Goal: Information Seeking & Learning: Check status

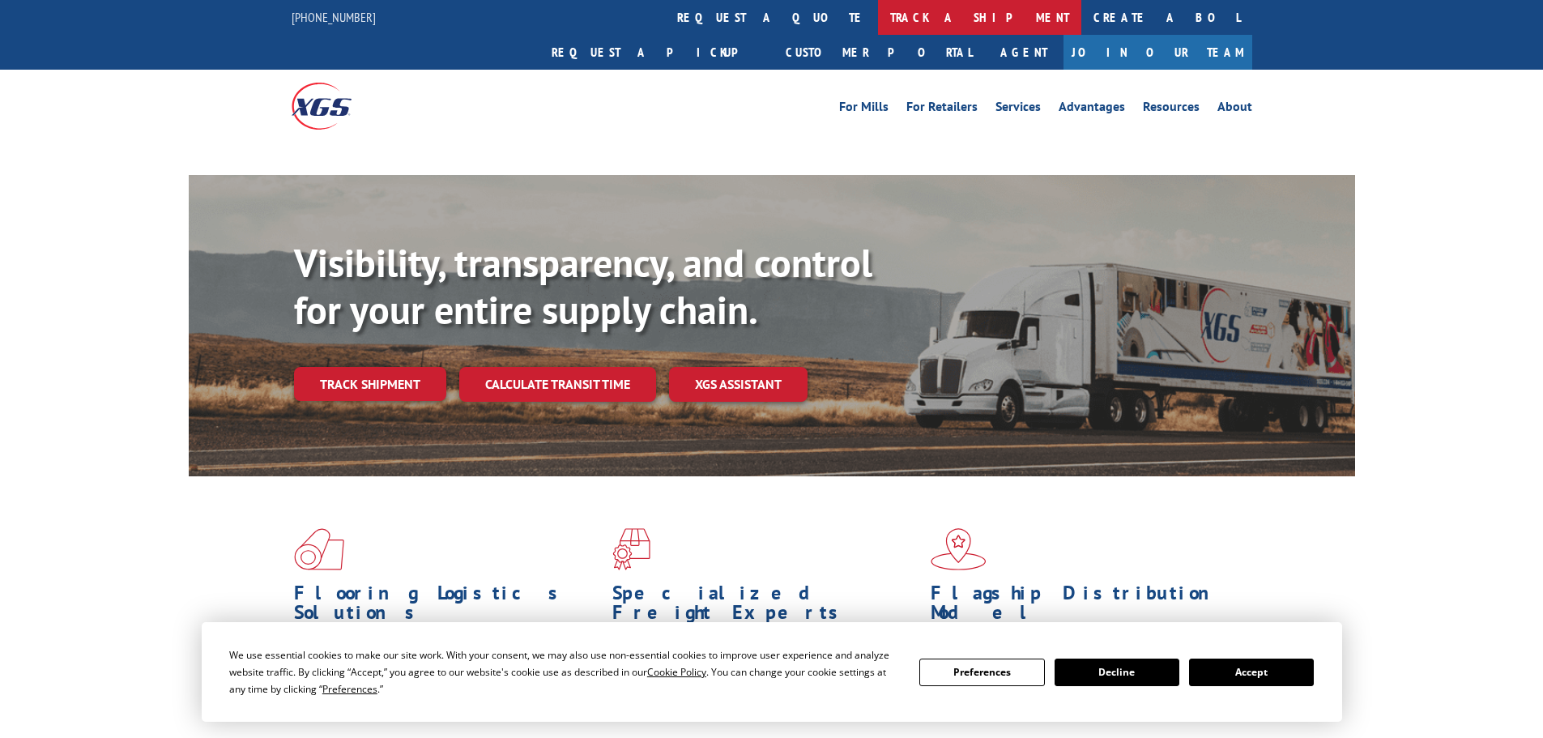
click at [878, 20] on link "track a shipment" at bounding box center [979, 17] width 203 height 35
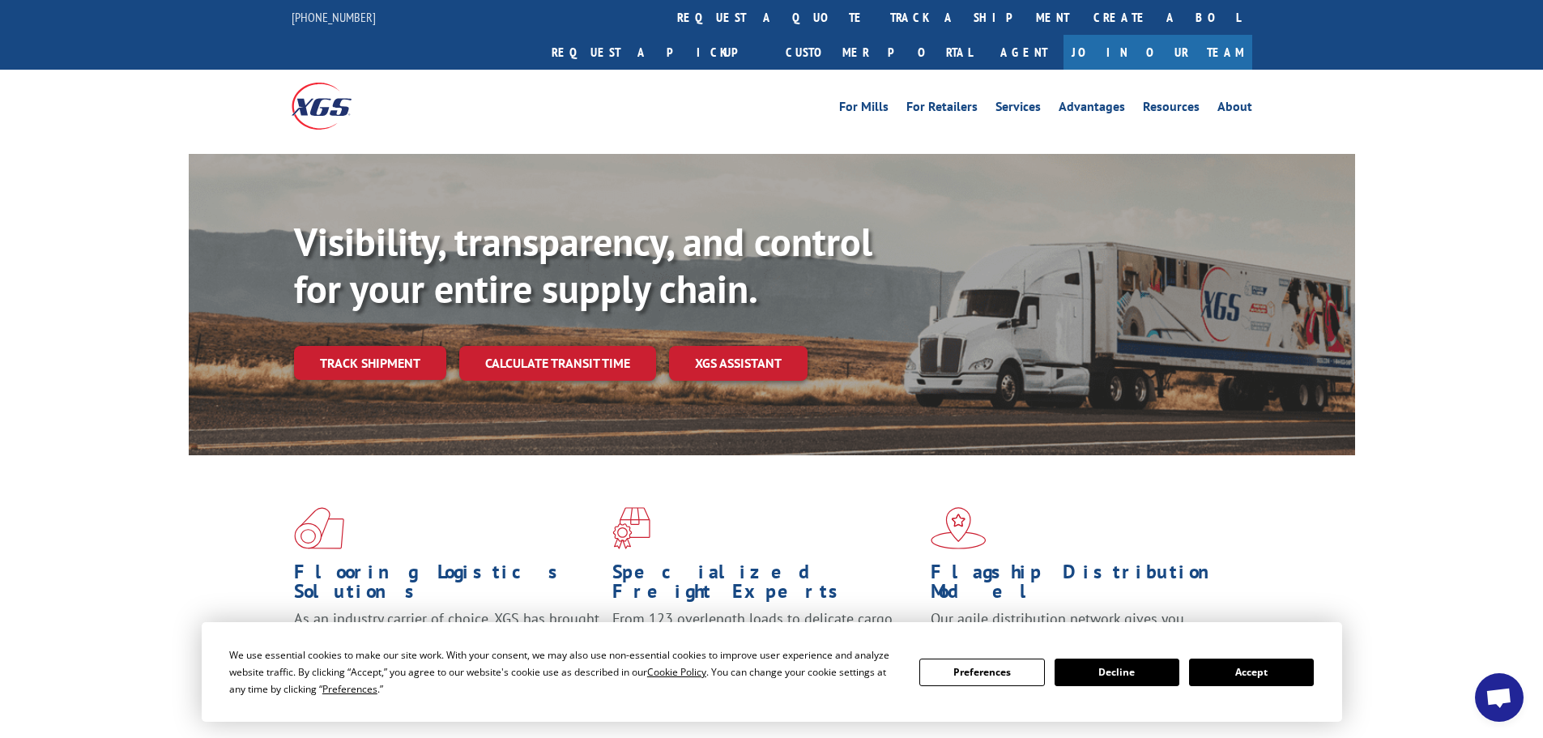
click at [1217, 670] on button "Accept" at bounding box center [1251, 673] width 125 height 28
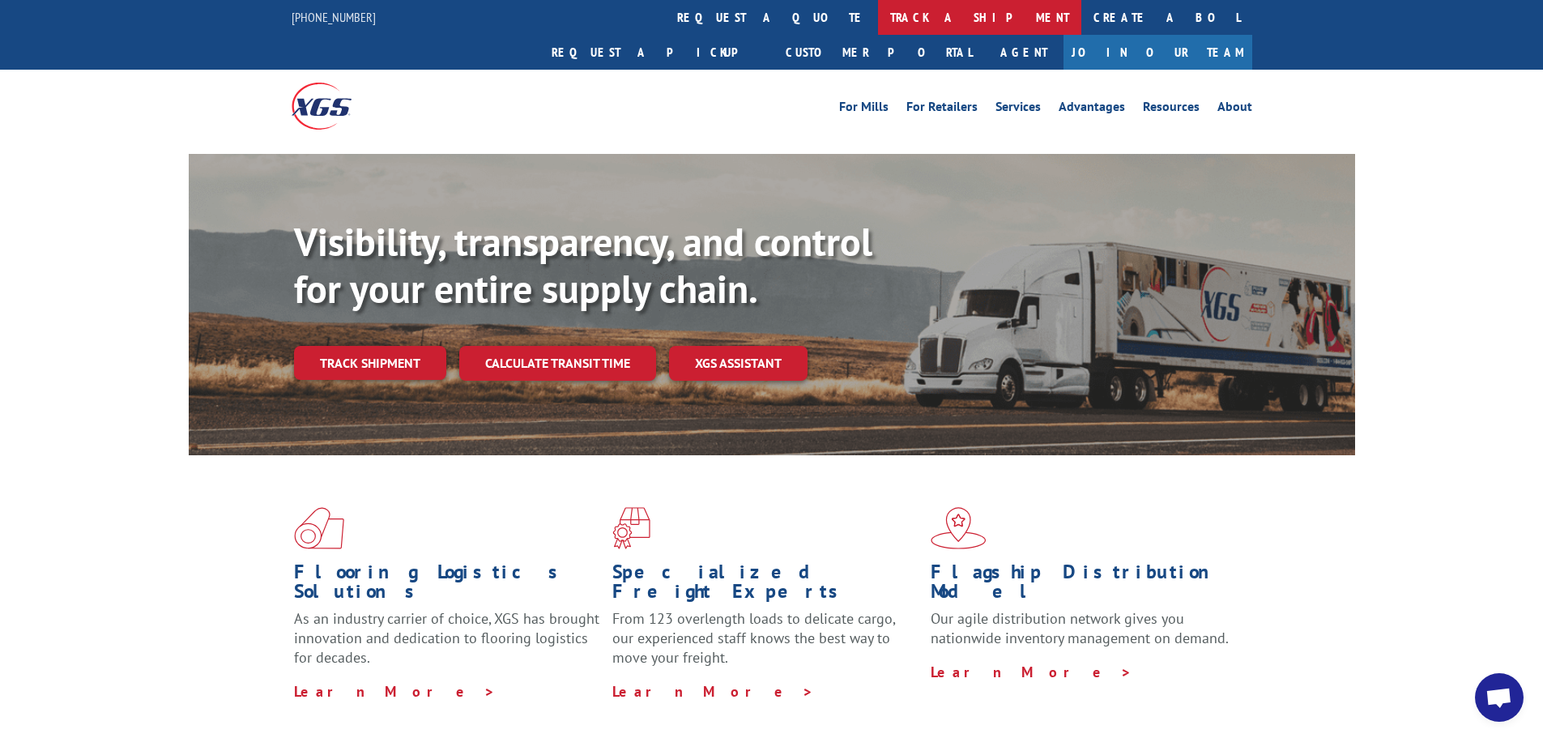
click at [878, 9] on link "track a shipment" at bounding box center [979, 17] width 203 height 35
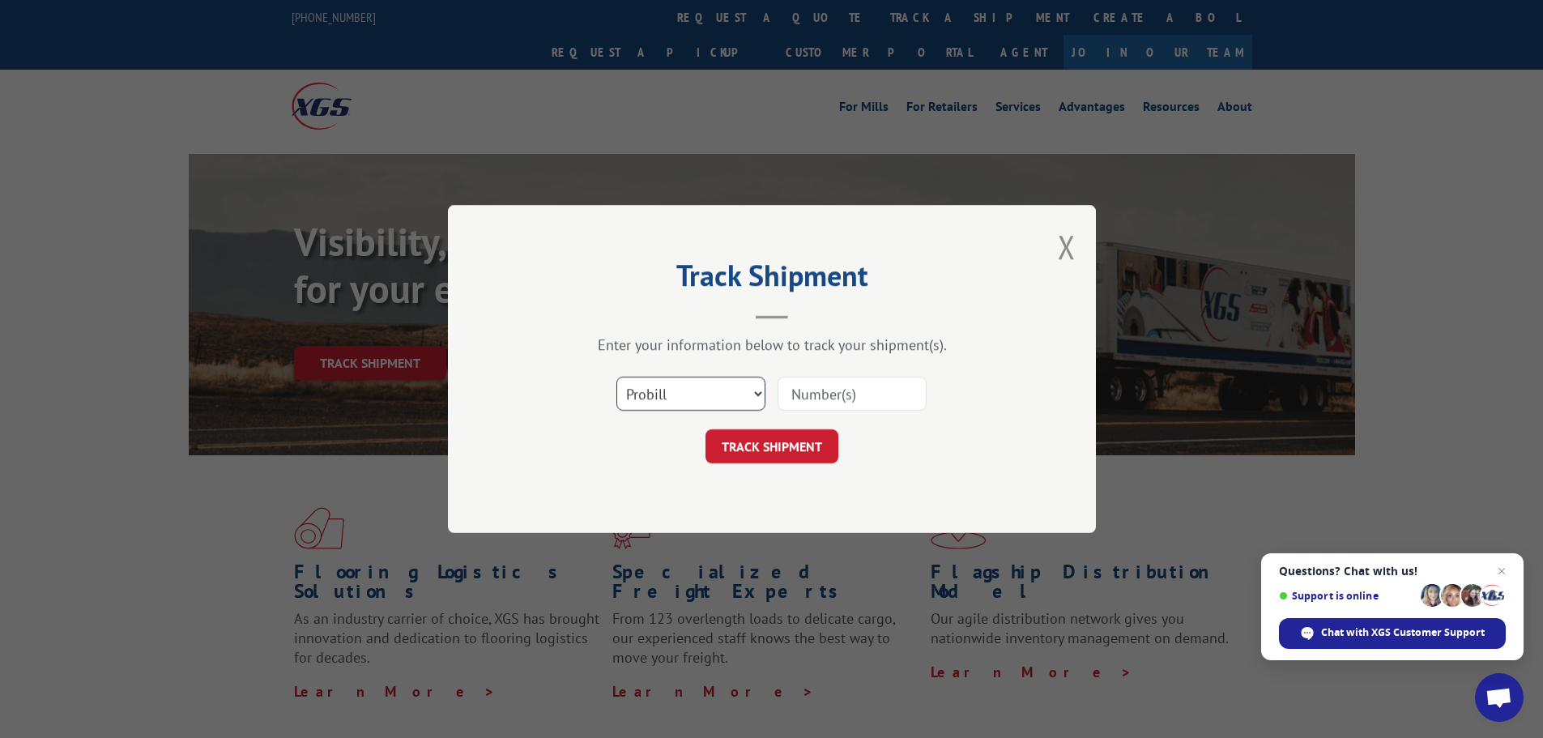
click at [683, 400] on select "Select category... Probill BOL PO" at bounding box center [690, 394] width 149 height 34
click at [616, 377] on select "Select category... Probill BOL PO" at bounding box center [690, 394] width 149 height 34
drag, startPoint x: 642, startPoint y: 383, endPoint x: 640, endPoint y: 402, distance: 18.7
click at [642, 383] on select "Select category... Probill BOL PO" at bounding box center [690, 394] width 149 height 34
select select "po"
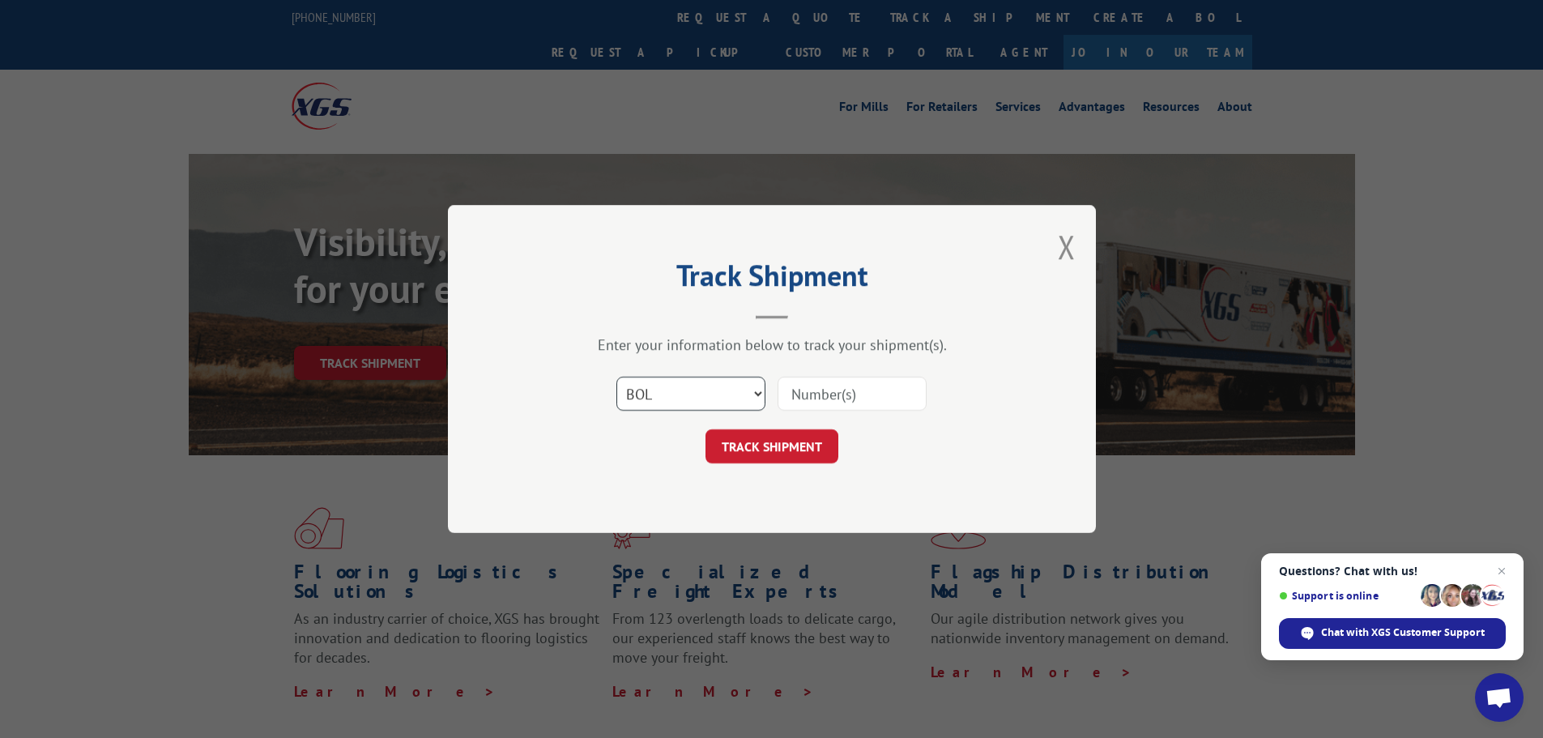
click at [616, 377] on select "Select category... Probill BOL PO" at bounding box center [690, 394] width 149 height 34
click at [834, 399] on input at bounding box center [852, 394] width 149 height 34
paste input "02512977"
type input "02512977"
click at [821, 453] on button "TRACK SHIPMENT" at bounding box center [772, 446] width 133 height 34
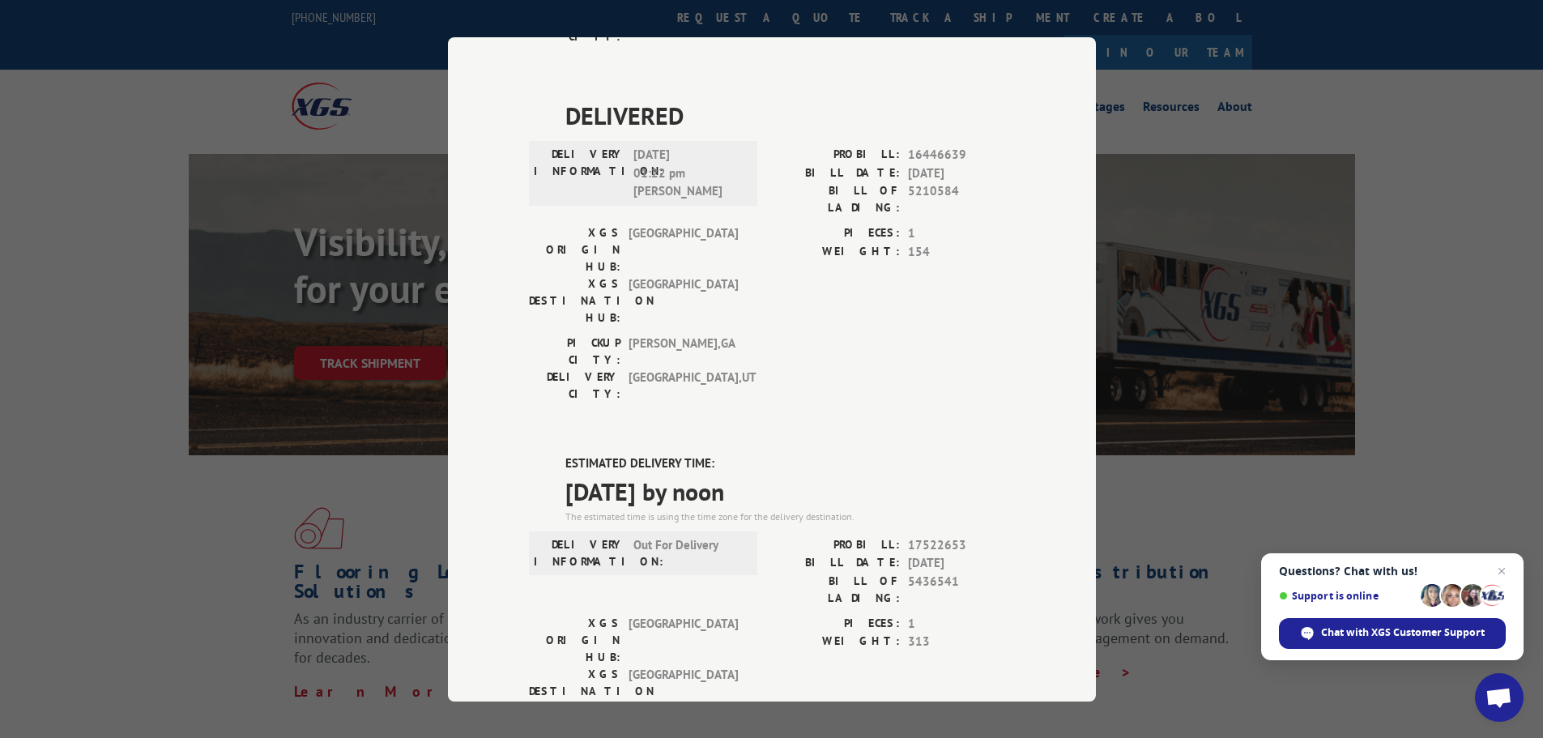
scroll to position [595, 0]
